Goal: Obtain resource: Download file/media

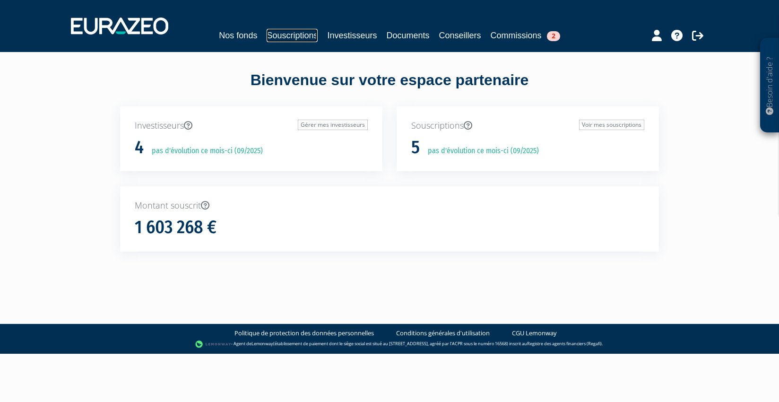
click at [293, 39] on link "Souscriptions" at bounding box center [292, 35] width 51 height 13
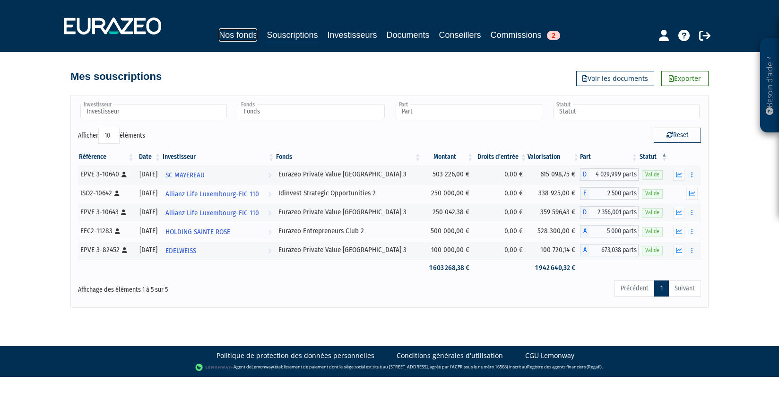
click at [232, 33] on link "Nos fonds" at bounding box center [238, 34] width 38 height 13
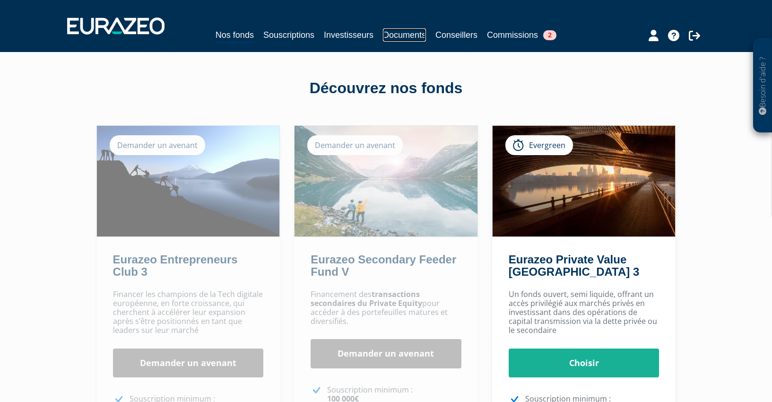
click at [397, 35] on link "Documents" at bounding box center [404, 34] width 43 height 13
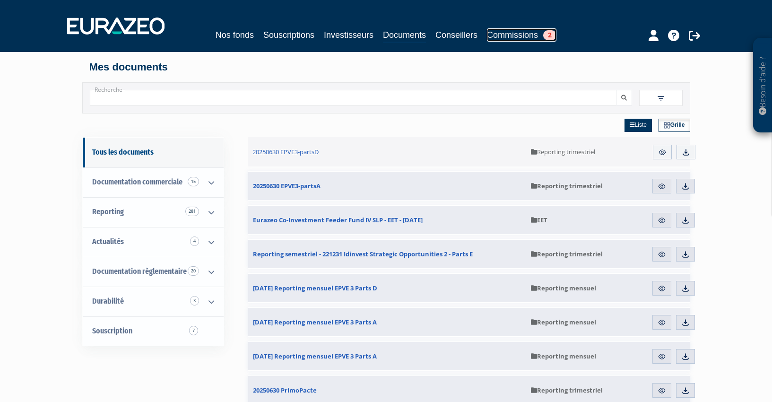
click at [552, 34] on span "2" at bounding box center [549, 35] width 13 height 10
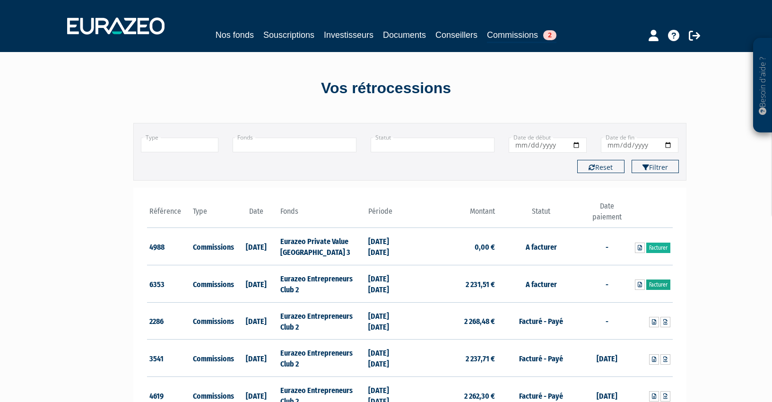
click at [653, 282] on link "Facturer" at bounding box center [658, 284] width 24 height 10
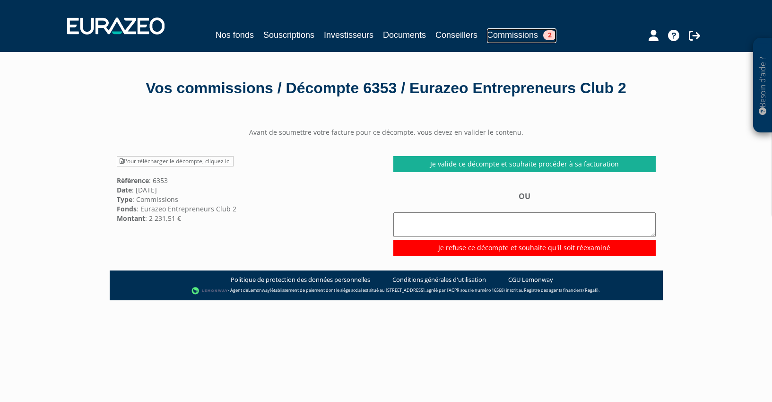
click at [518, 32] on link "Commissions 2" at bounding box center [521, 35] width 69 height 15
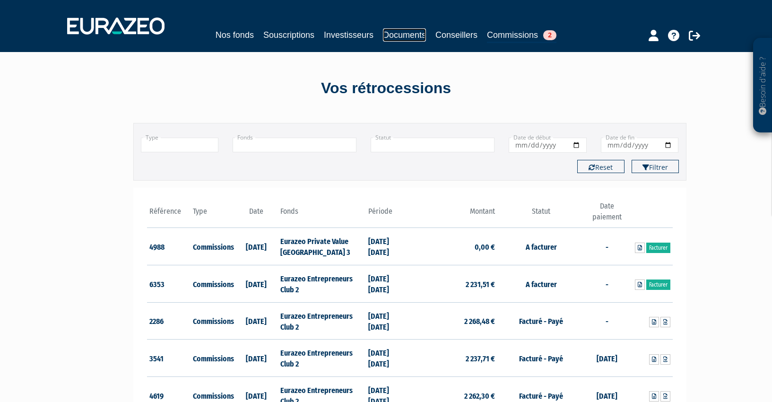
click at [407, 38] on link "Documents" at bounding box center [404, 34] width 43 height 13
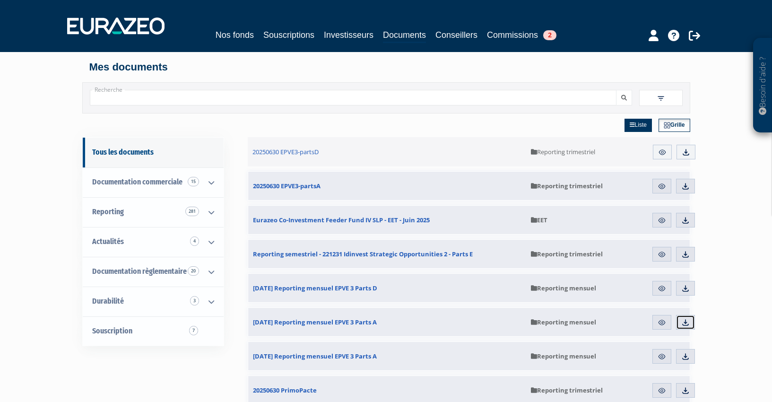
click at [685, 321] on img at bounding box center [685, 322] width 9 height 9
click at [687, 187] on img at bounding box center [685, 186] width 9 height 9
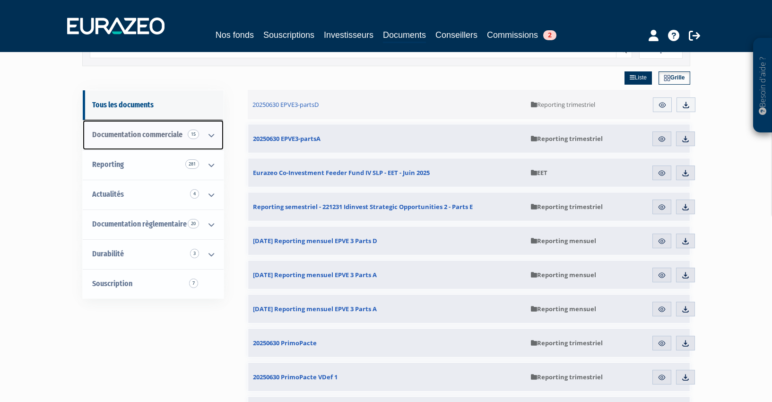
click at [212, 135] on icon at bounding box center [211, 135] width 25 height 29
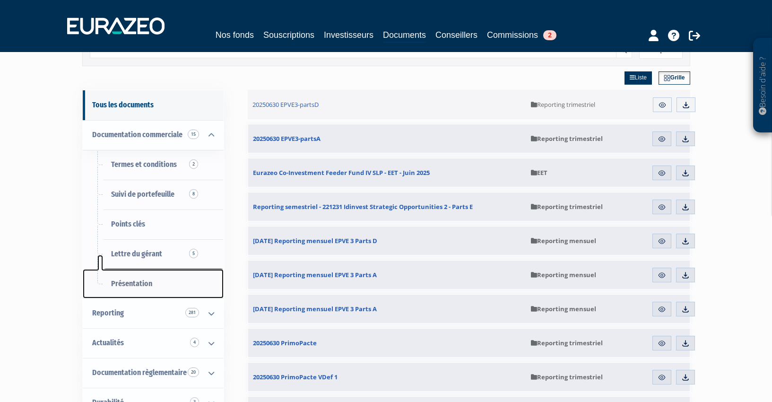
click at [136, 285] on span "Présentation" at bounding box center [131, 283] width 41 height 9
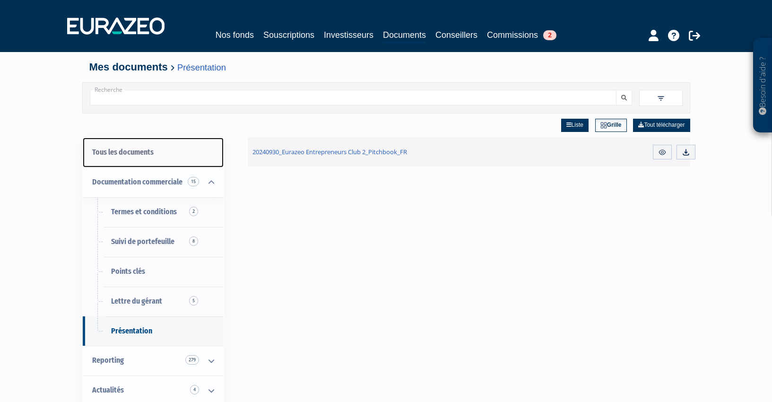
click at [137, 152] on link "Tous les documents" at bounding box center [153, 153] width 141 height 30
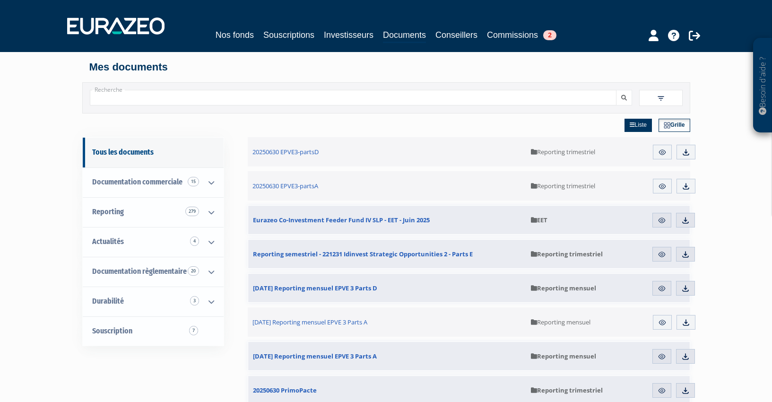
click at [191, 100] on input "Recherche" at bounding box center [353, 98] width 527 height 16
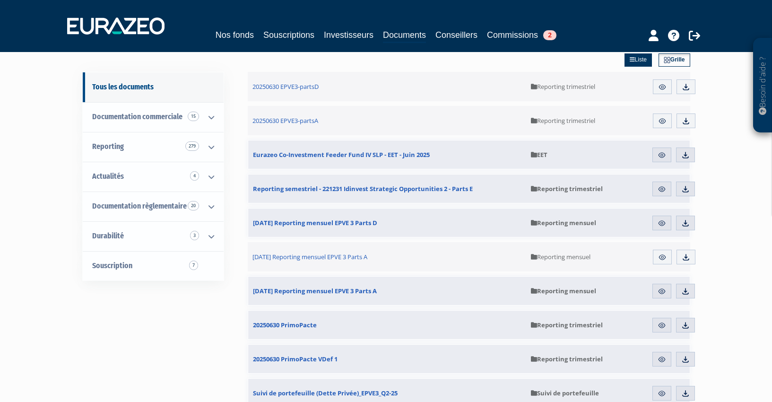
scroll to position [20, 0]
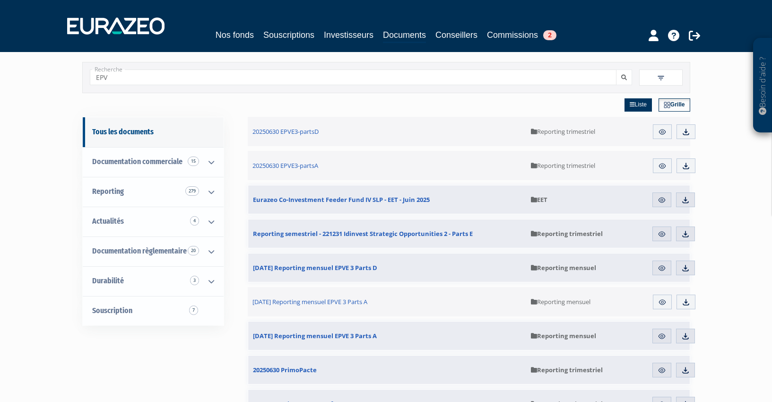
type input "EPV"
click at [668, 105] on img at bounding box center [667, 105] width 7 height 7
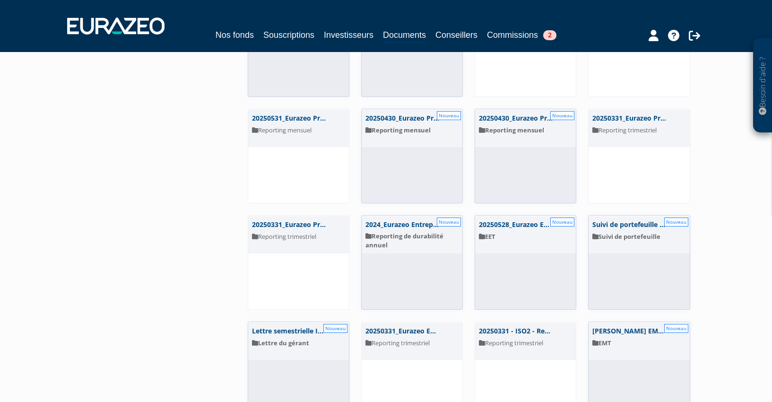
scroll to position [0, 0]
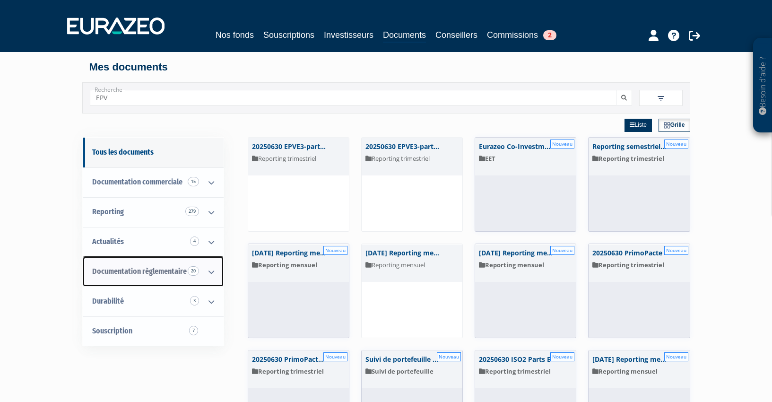
click at [209, 270] on icon at bounding box center [211, 271] width 25 height 29
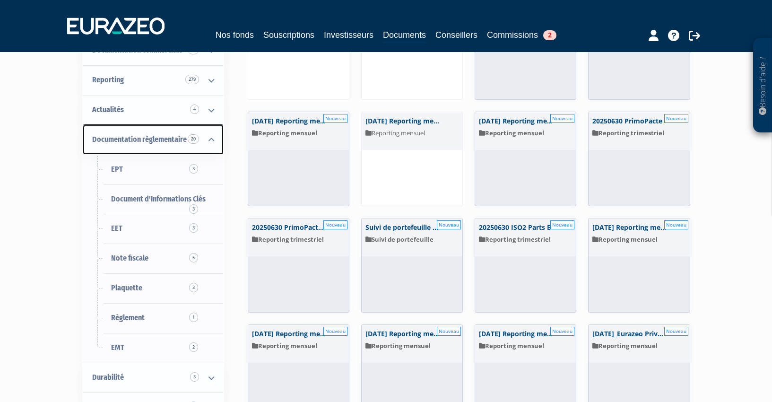
scroll to position [142, 0]
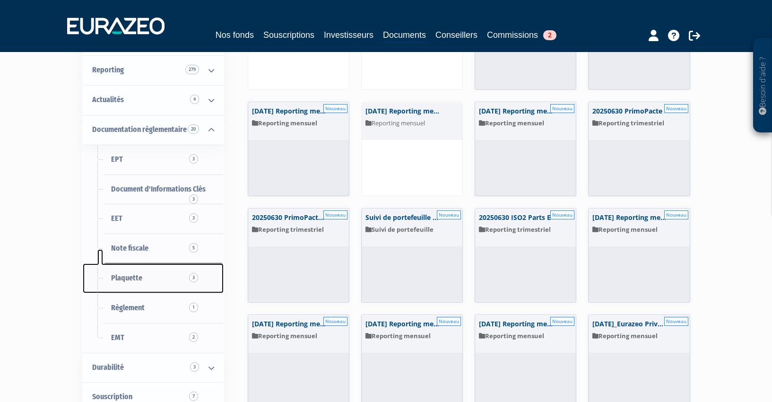
click at [193, 279] on span "3" at bounding box center [193, 277] width 9 height 9
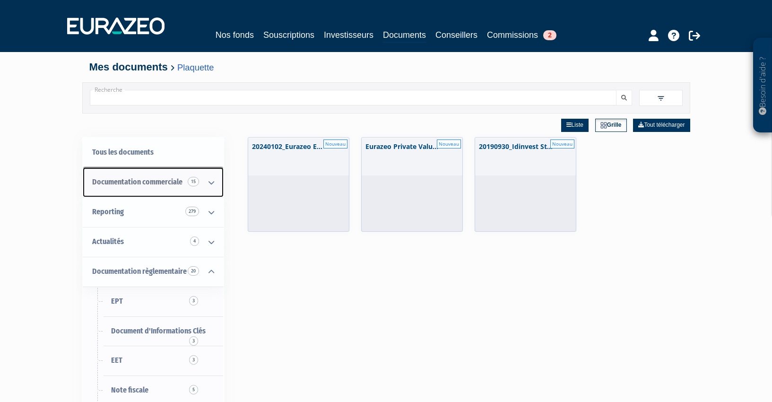
click at [193, 179] on span "15" at bounding box center [193, 181] width 11 height 9
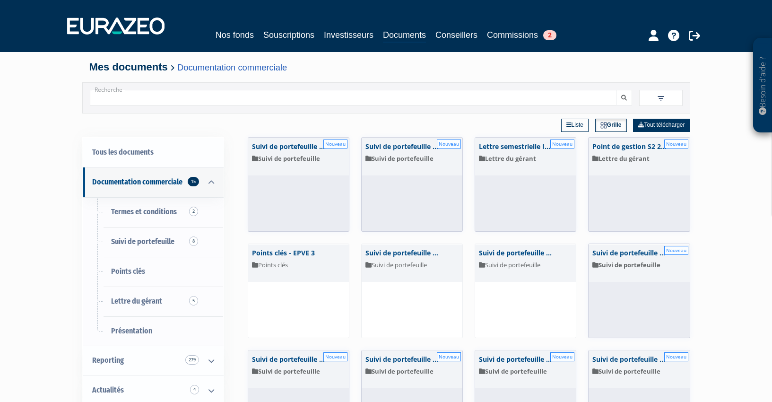
click at [567, 122] on link "Liste" at bounding box center [574, 125] width 27 height 13
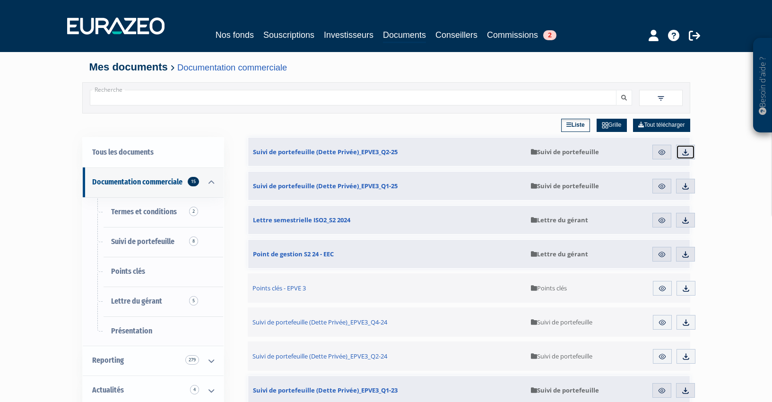
click at [686, 150] on img at bounding box center [685, 152] width 9 height 9
click at [227, 34] on link "Nos fonds" at bounding box center [235, 34] width 38 height 13
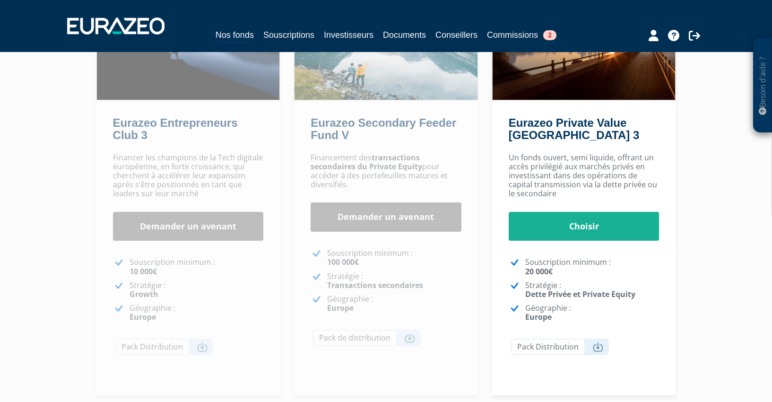
scroll to position [142, 0]
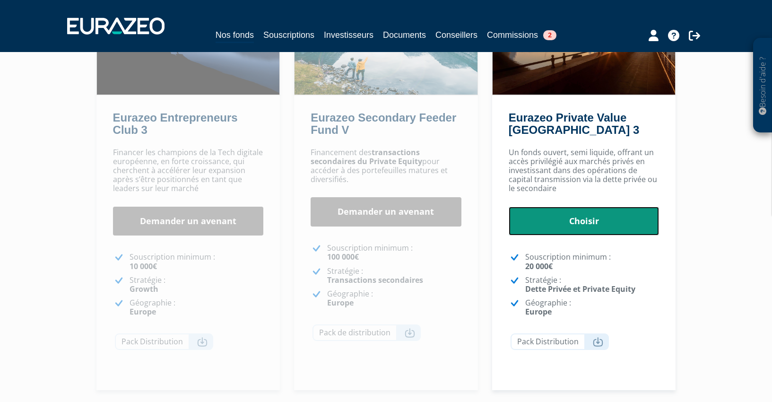
click at [587, 222] on link "Choisir" at bounding box center [584, 221] width 151 height 29
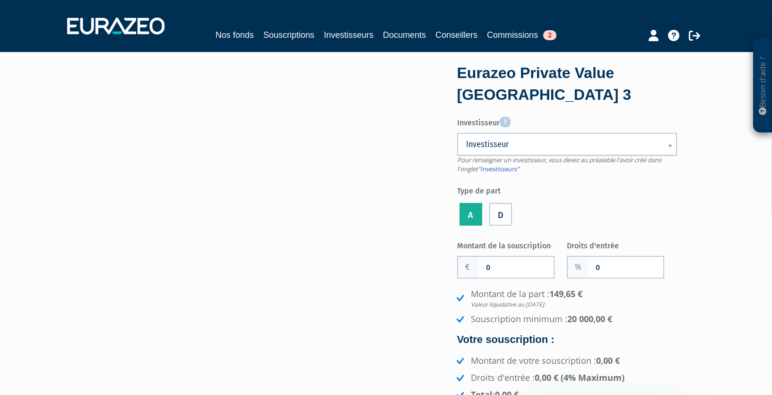
scroll to position [47, 0]
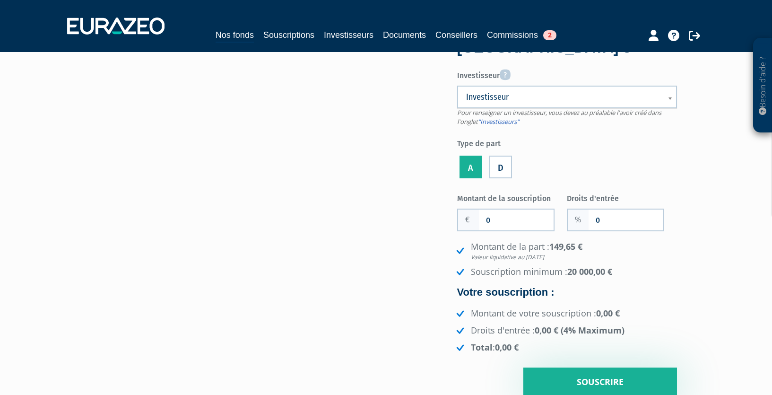
click at [502, 171] on label "D" at bounding box center [500, 167] width 23 height 23
click at [0, 0] on input "D" at bounding box center [0, 0] width 0 height 0
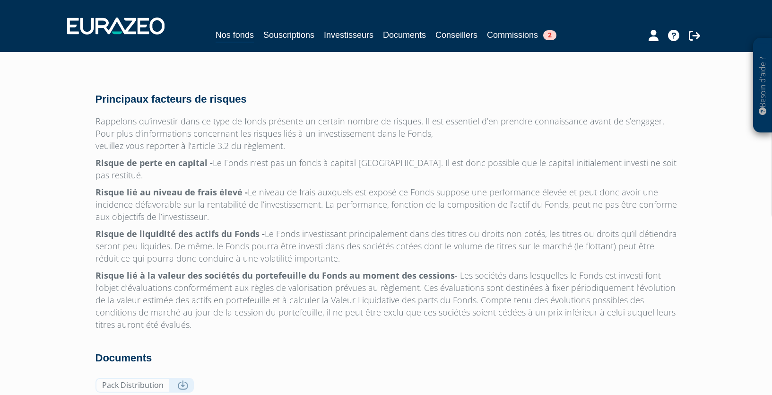
scroll to position [3019, 0]
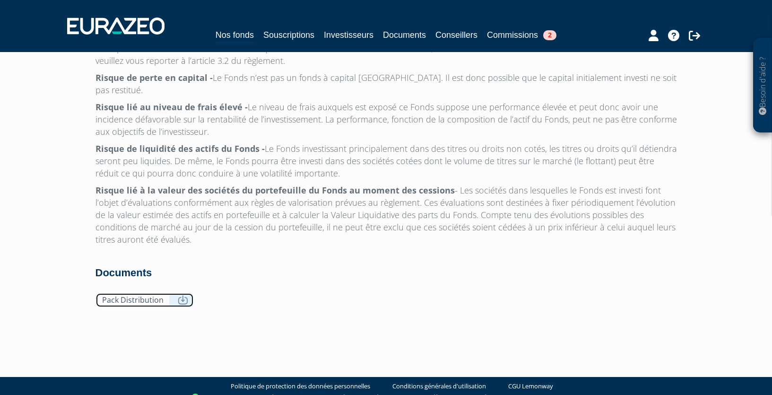
click at [180, 295] on icon at bounding box center [183, 299] width 10 height 9
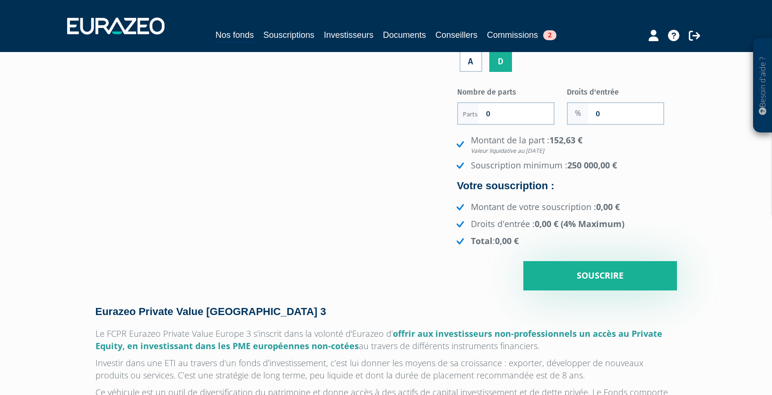
scroll to position [0, 0]
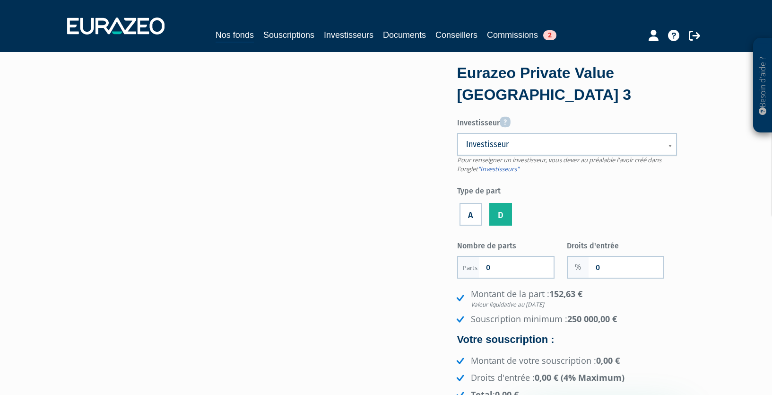
click at [670, 149] on b at bounding box center [672, 150] width 9 height 21
click at [670, 146] on b at bounding box center [672, 150] width 9 height 21
click at [690, 34] on icon at bounding box center [694, 35] width 11 height 11
